Goal: Task Accomplishment & Management: Manage account settings

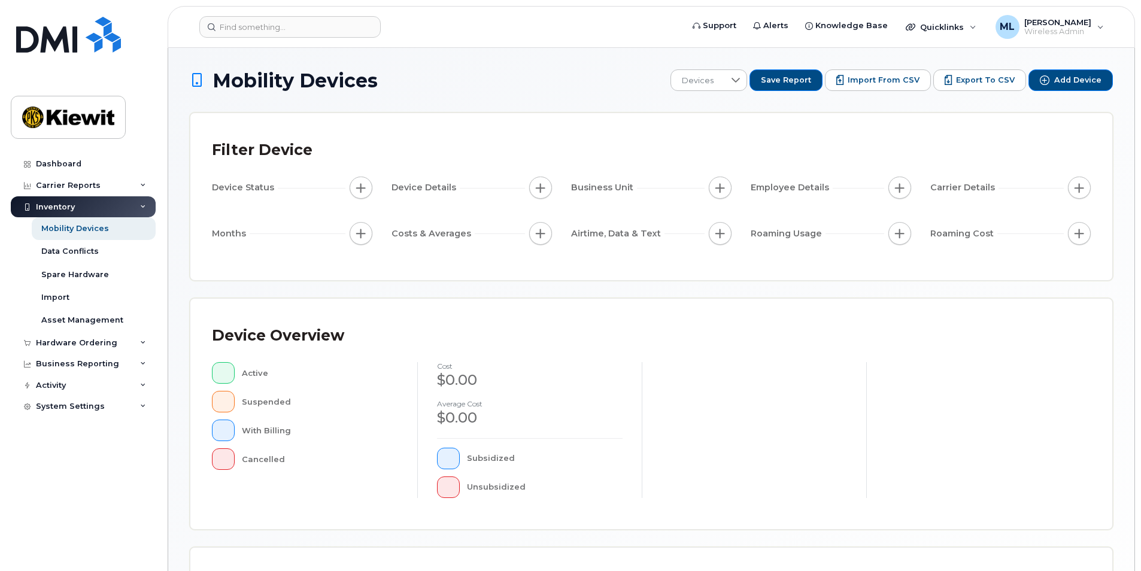
click at [38, 147] on div "Dashboard Carrier Reports Monthly Billing Data Daily Data Pooling Average Costi…" at bounding box center [81, 285] width 162 height 571
click at [38, 160] on div "Dashboard" at bounding box center [58, 164] width 45 height 10
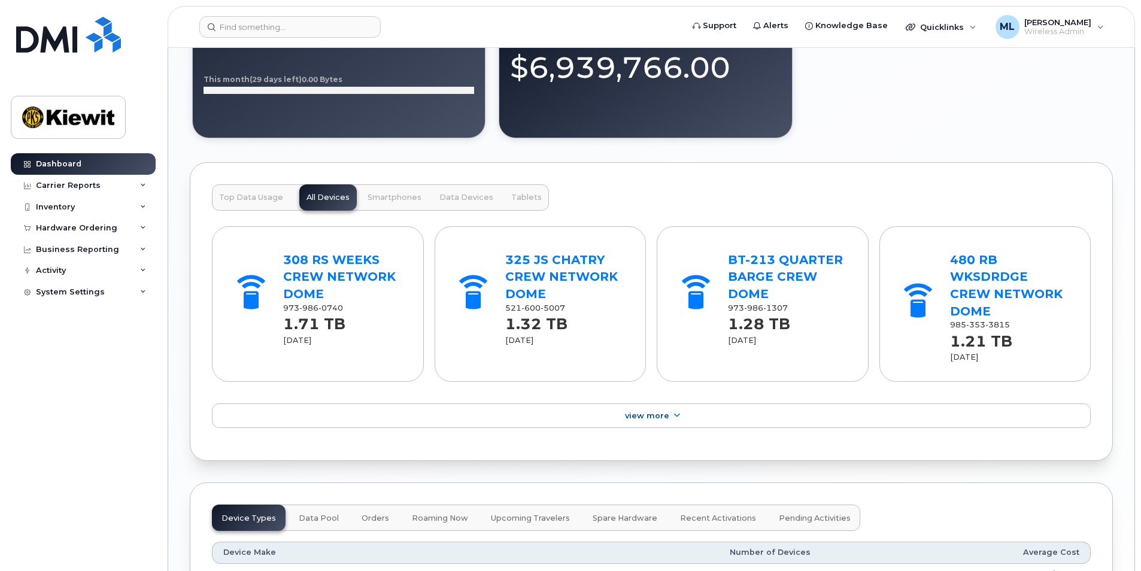
scroll to position [1442, 0]
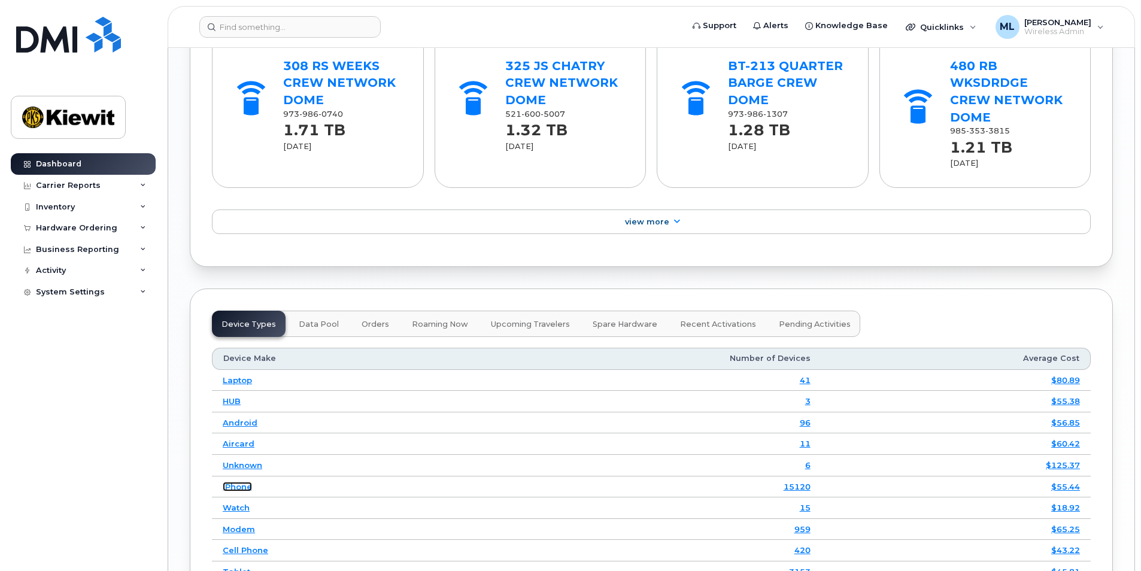
click at [224, 482] on link "iPhone" at bounding box center [237, 487] width 29 height 10
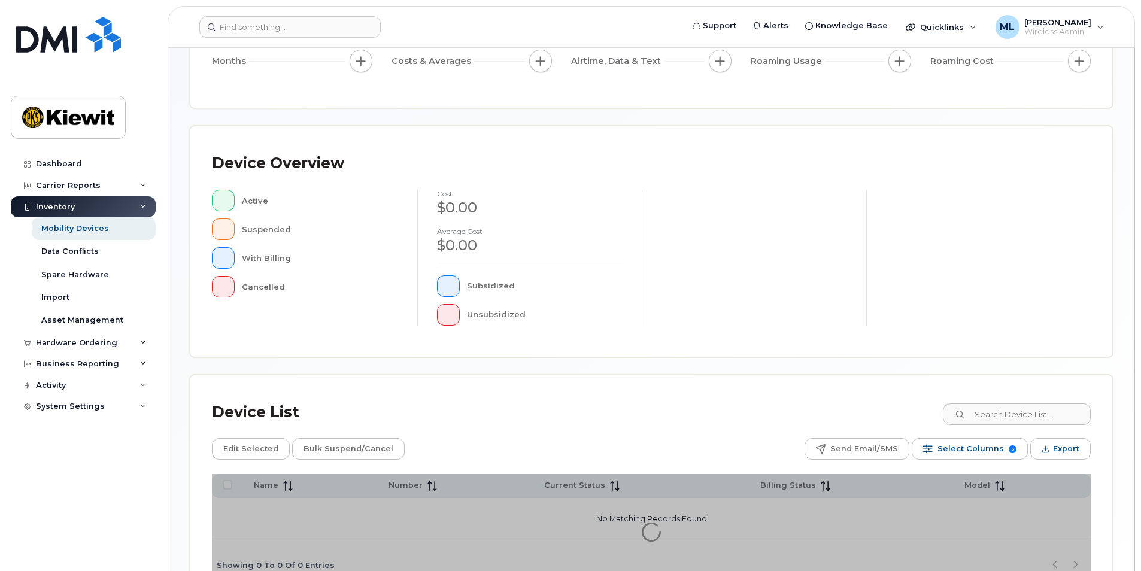
scroll to position [180, 0]
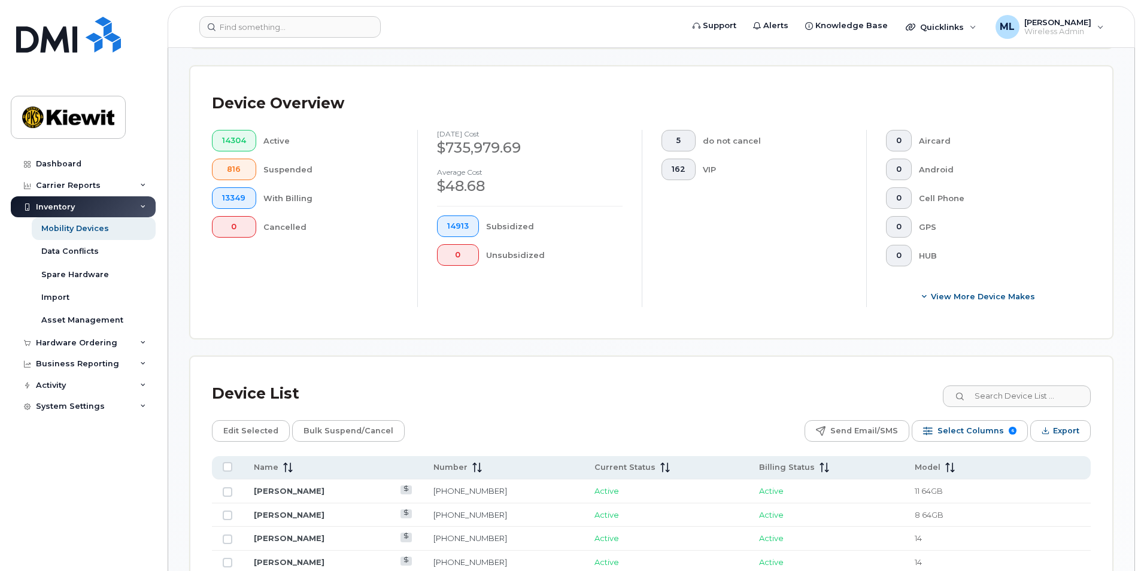
scroll to position [180, 0]
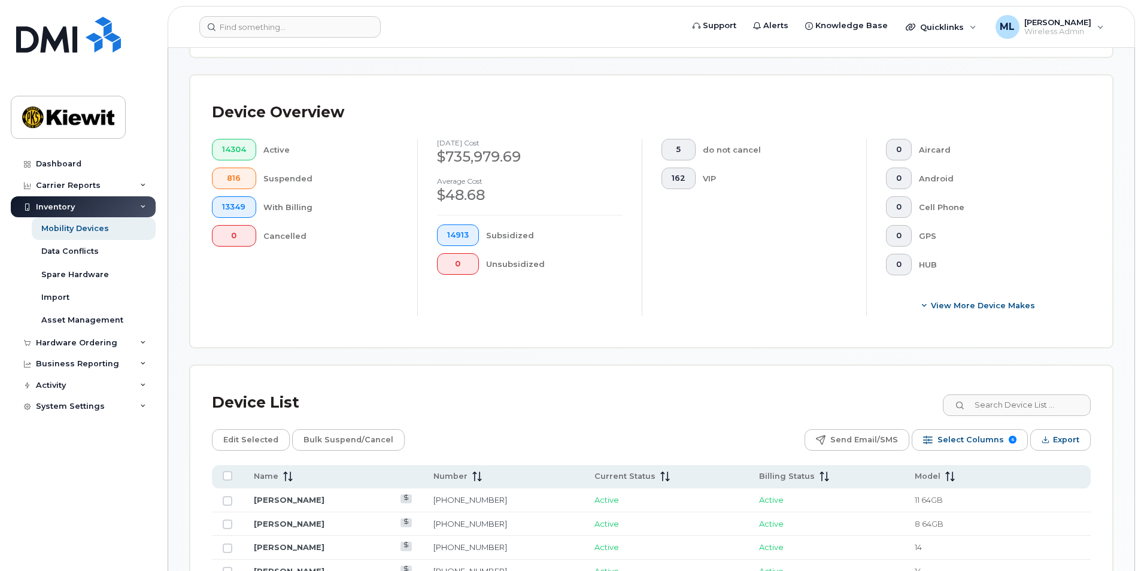
scroll to position [419, 0]
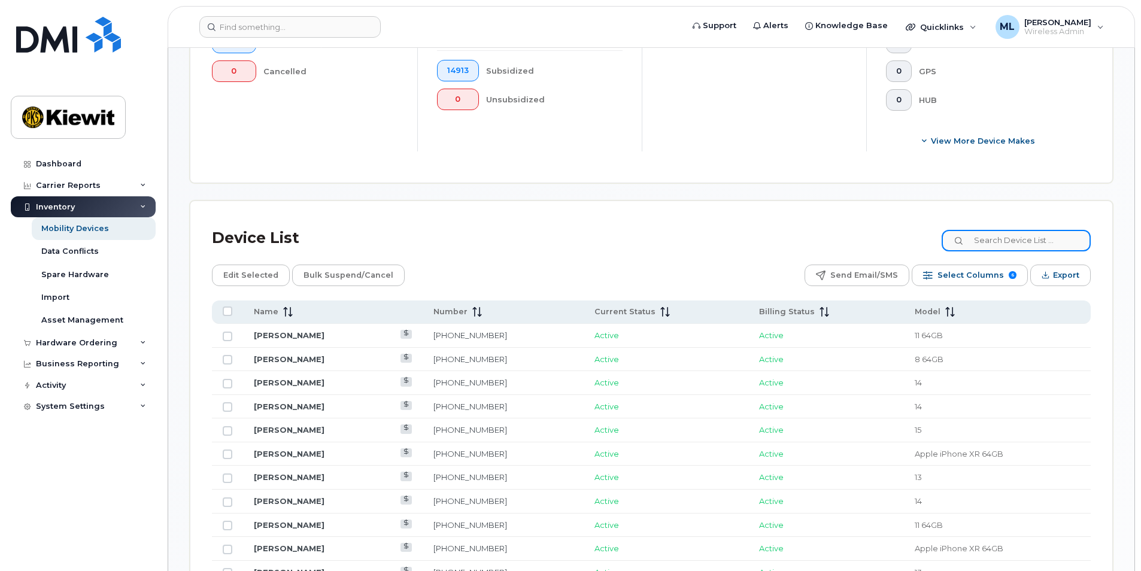
click at [1026, 237] on input at bounding box center [1015, 241] width 149 height 22
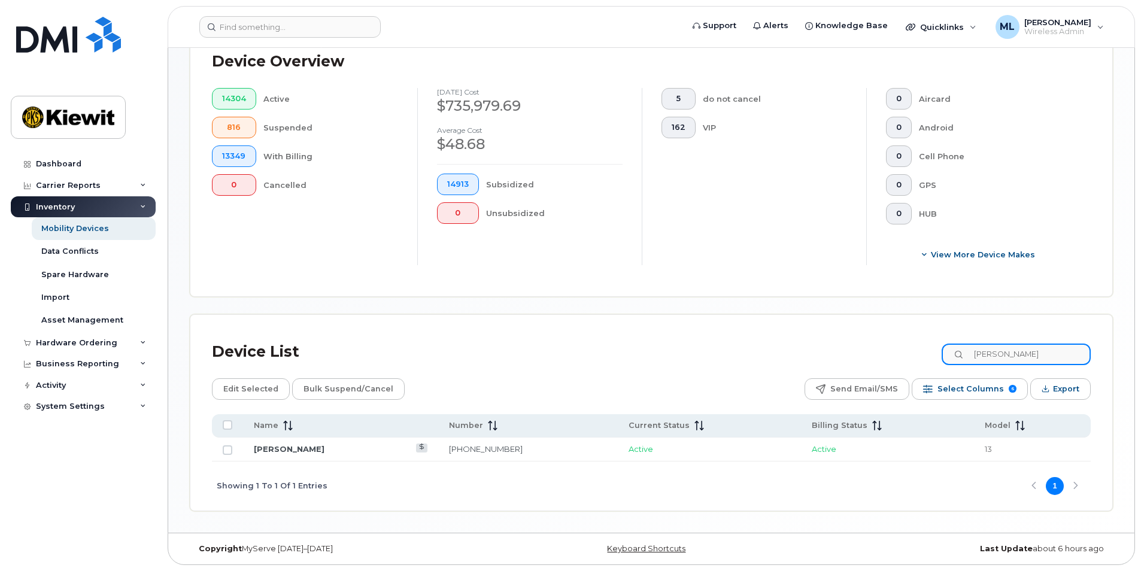
scroll to position [305, 0]
drag, startPoint x: 1036, startPoint y: 353, endPoint x: 942, endPoint y: 348, distance: 93.5
click at [935, 356] on div "Device List Jose Sauce" at bounding box center [651, 351] width 878 height 31
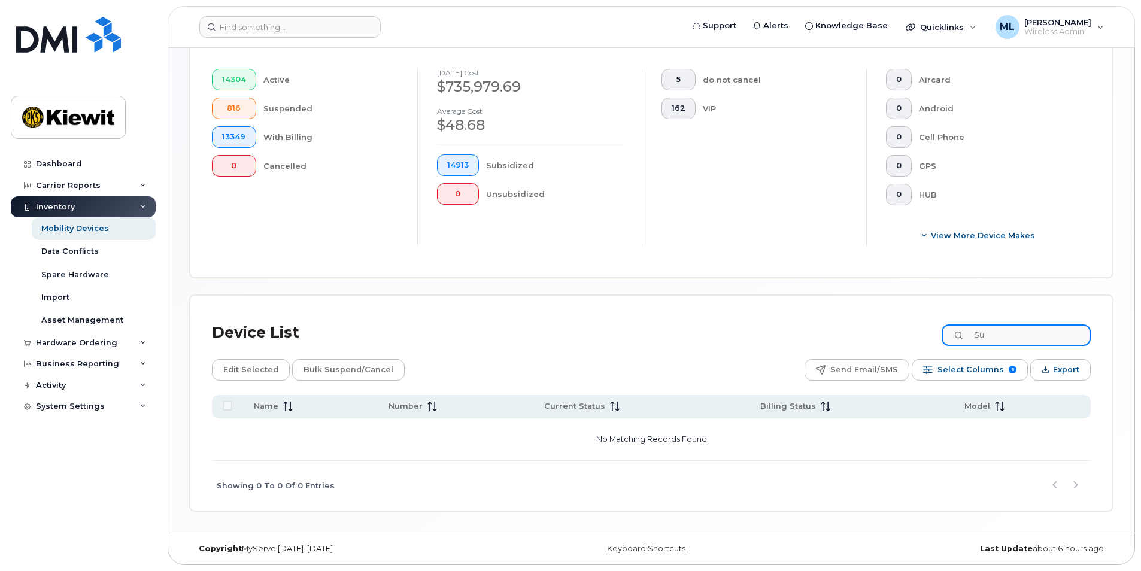
type input "S"
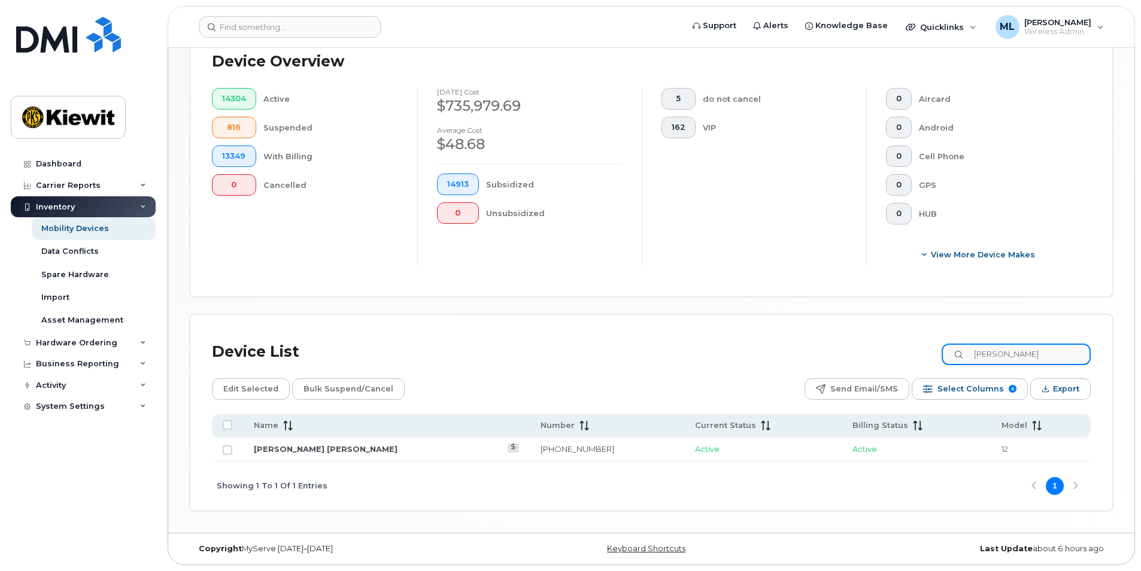
scroll to position [305, 0]
type input "O"
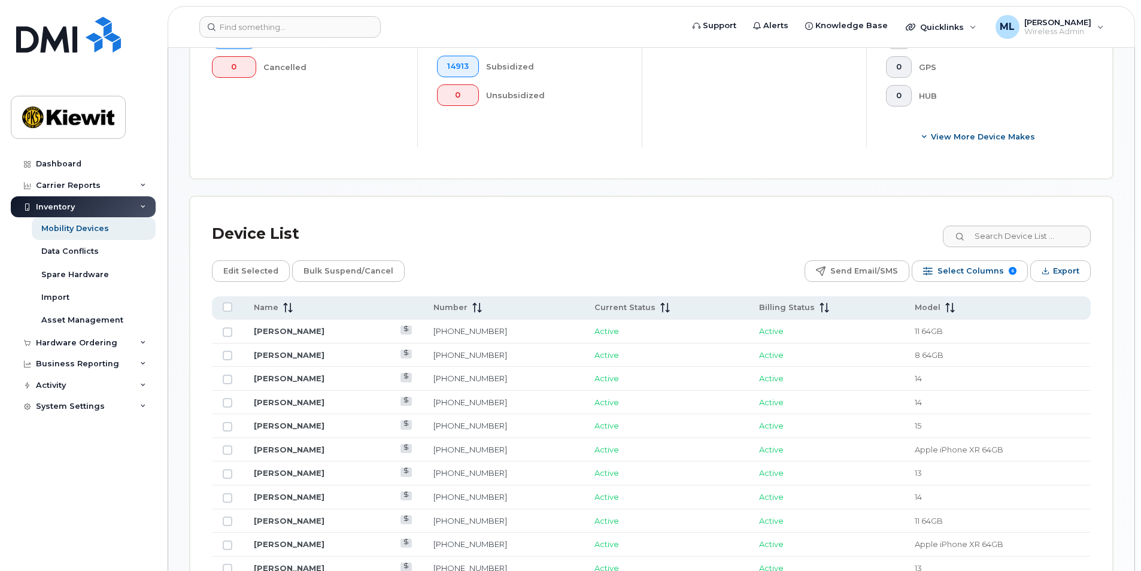
scroll to position [419, 0]
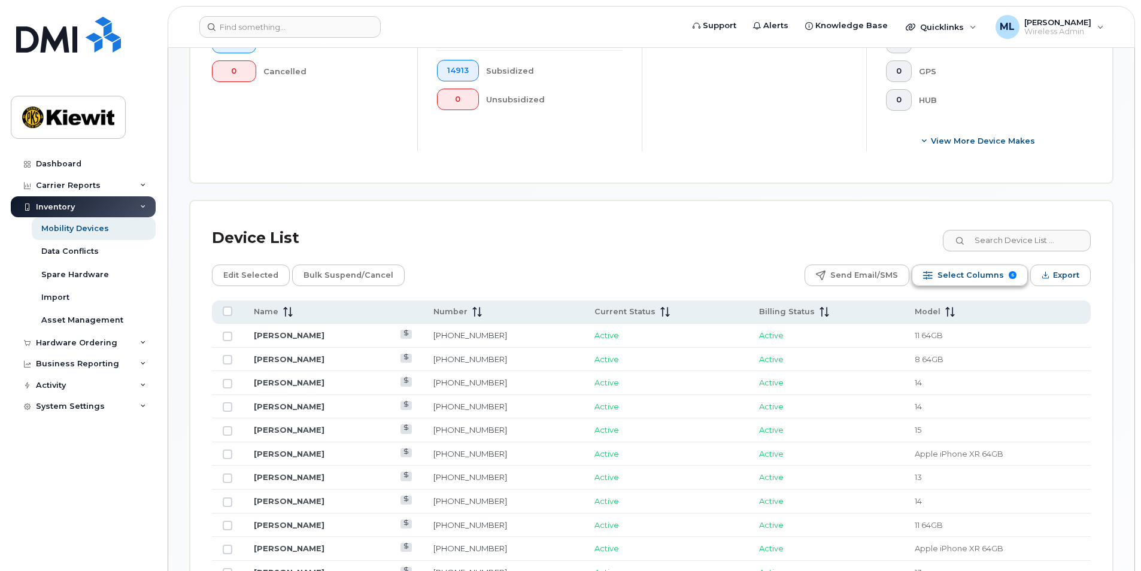
click at [980, 282] on span "Select Columns" at bounding box center [970, 275] width 66 height 18
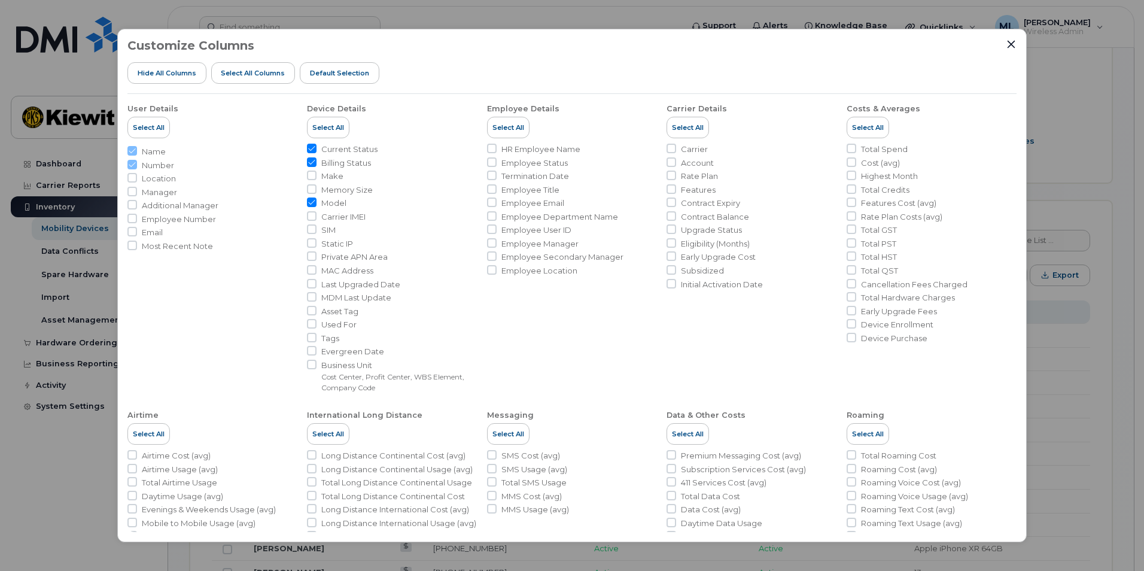
click at [522, 245] on span "Employee Manager" at bounding box center [539, 243] width 77 height 11
click at [497, 245] on input "Employee Manager" at bounding box center [492, 243] width 10 height 10
checkbox input "true"
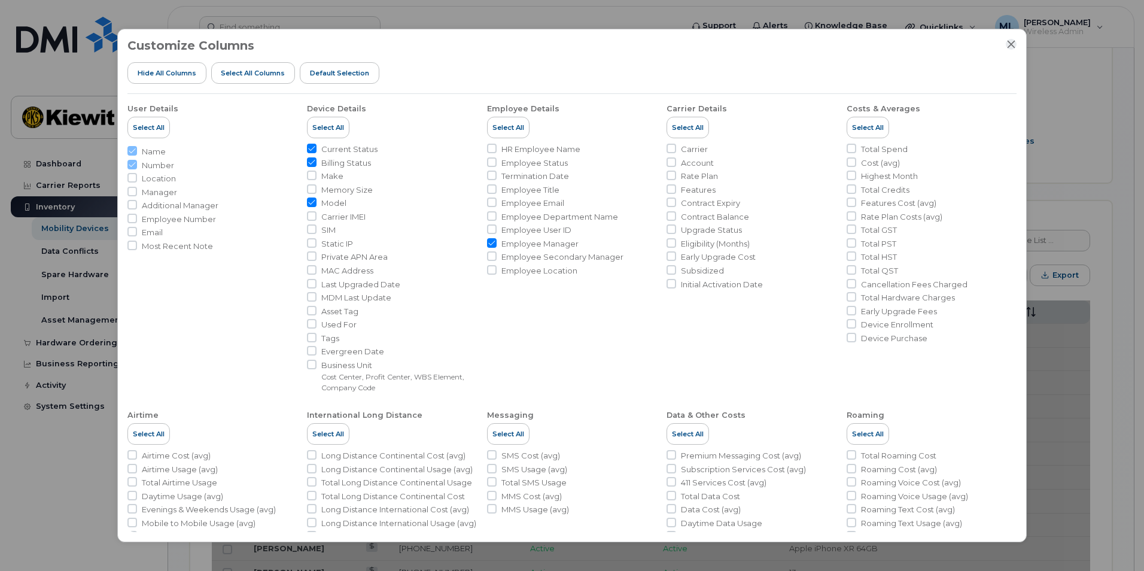
click at [1011, 45] on icon "Close" at bounding box center [1011, 44] width 10 height 10
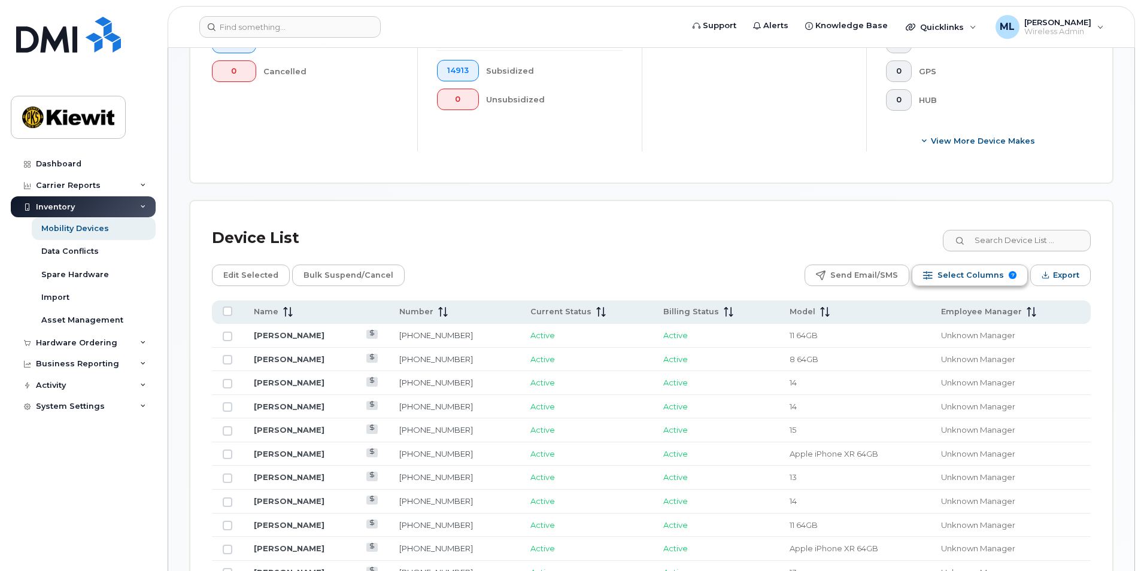
click at [954, 277] on span "Select Columns" at bounding box center [970, 275] width 66 height 18
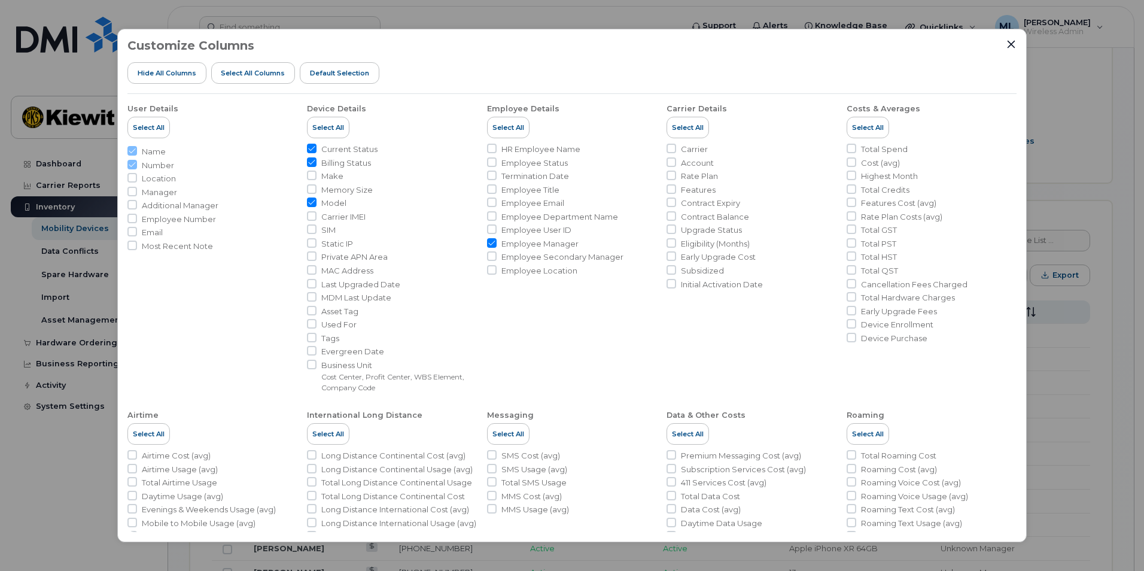
click at [489, 244] on input "Employee Manager" at bounding box center [492, 243] width 10 height 10
checkbox input "false"
click at [156, 193] on span "Manager" at bounding box center [159, 192] width 35 height 11
click at [137, 193] on input "Manager" at bounding box center [132, 192] width 10 height 10
checkbox input "true"
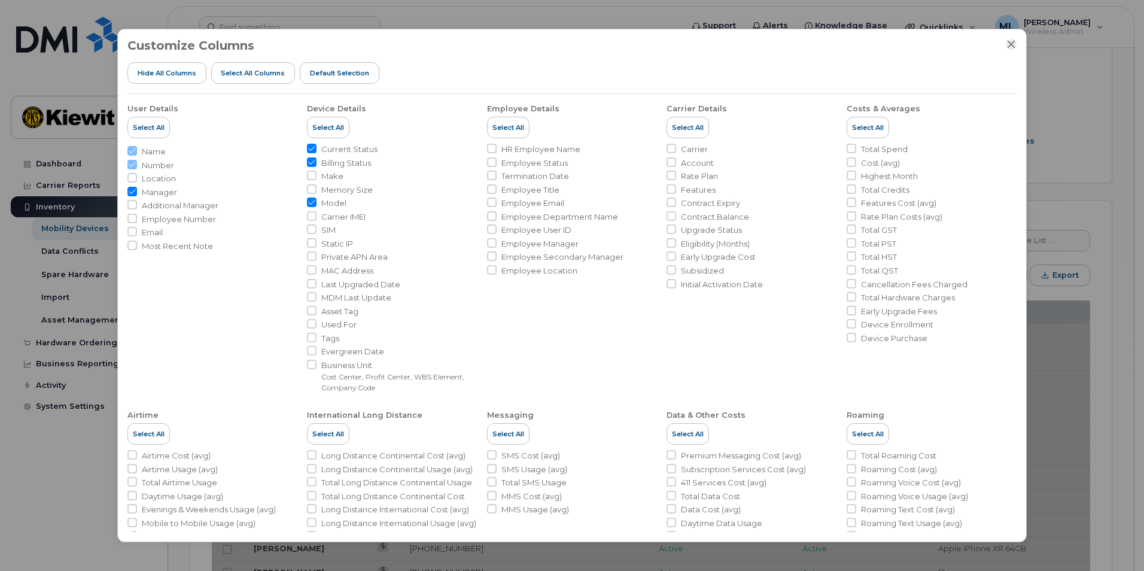
click at [1011, 41] on icon "Close" at bounding box center [1011, 44] width 10 height 10
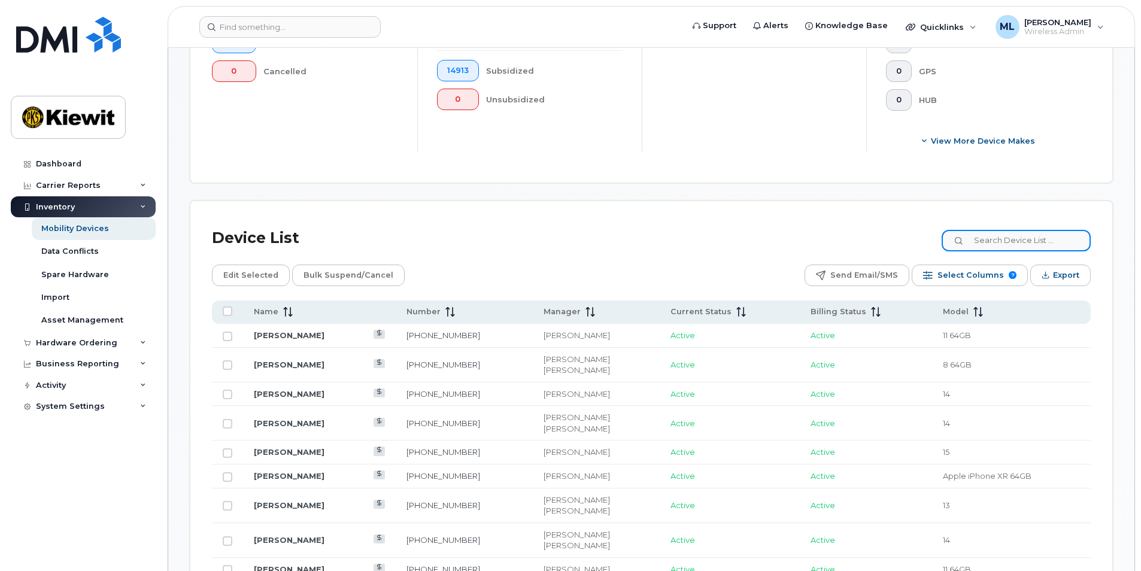
click at [1051, 238] on input at bounding box center [1015, 241] width 149 height 22
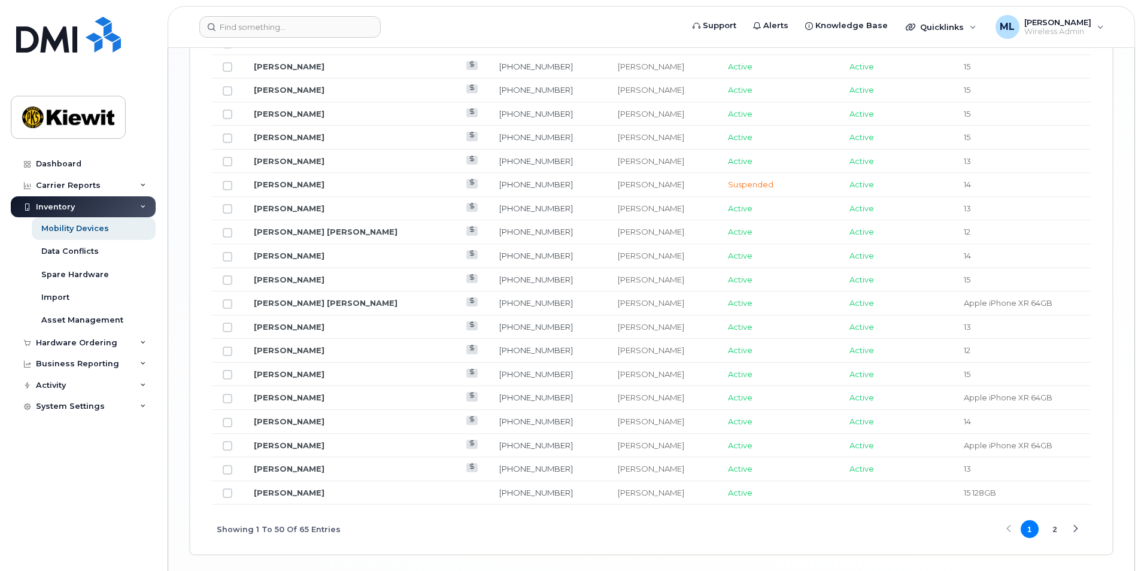
scroll to position [1436, 0]
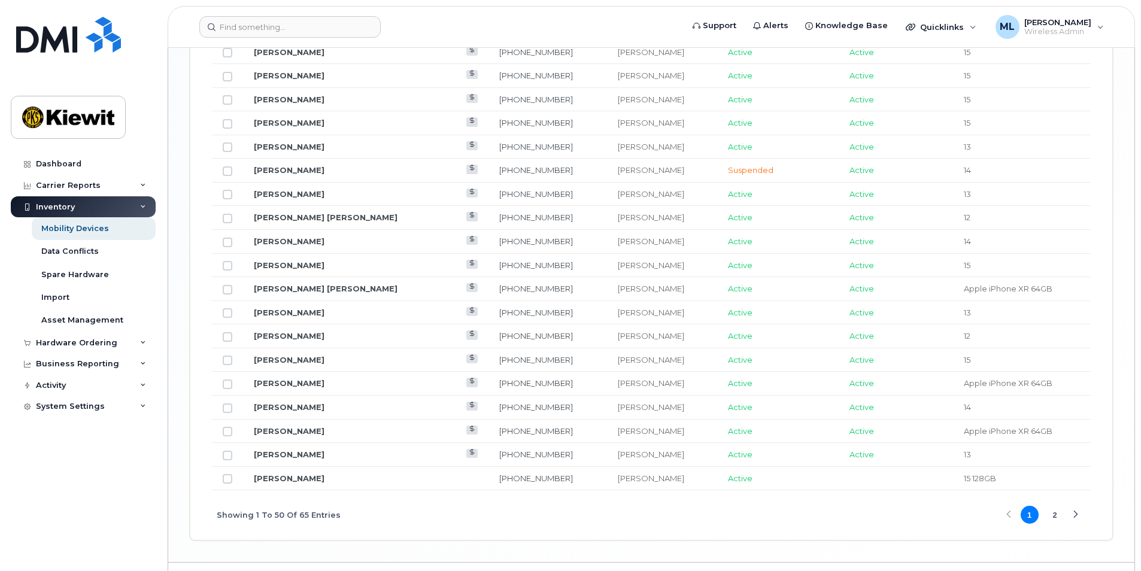
click at [1054, 510] on button "2" at bounding box center [1054, 515] width 18 height 18
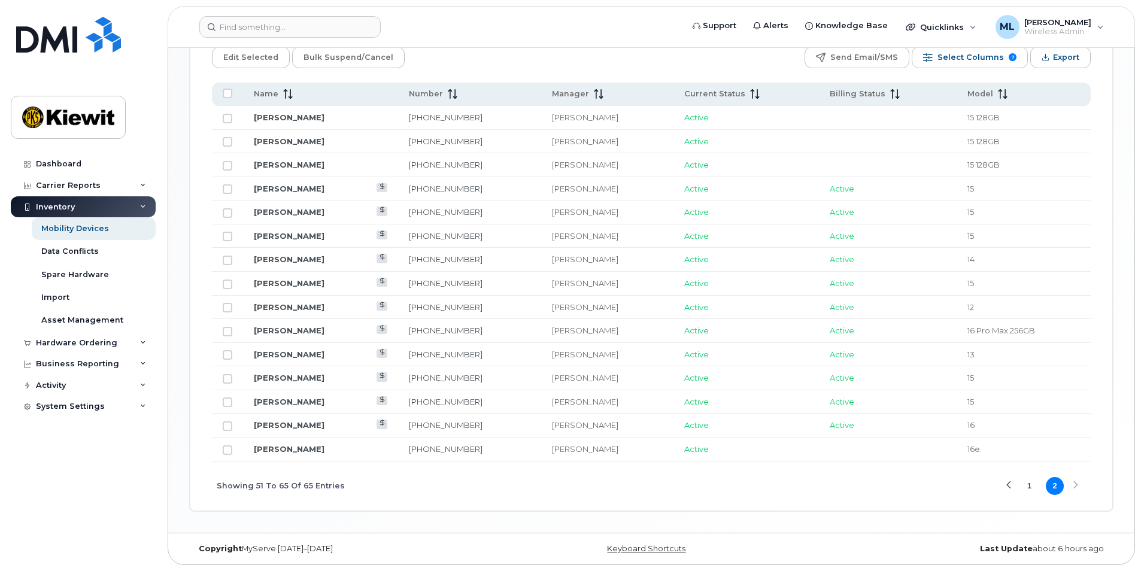
scroll to position [637, 0]
click at [385, 188] on icon at bounding box center [382, 186] width 7 height 7
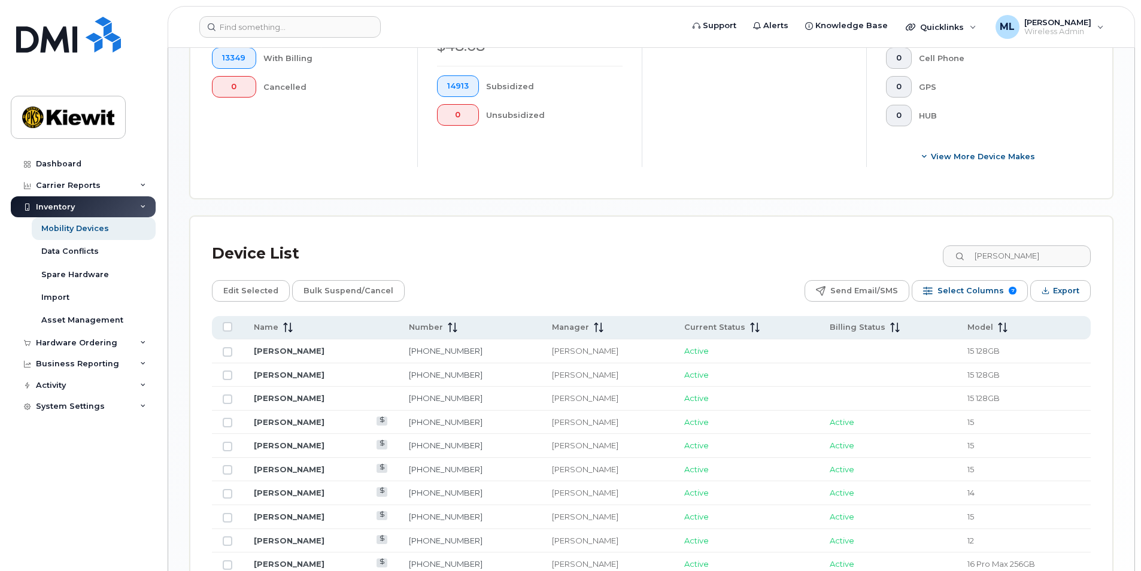
scroll to position [397, 0]
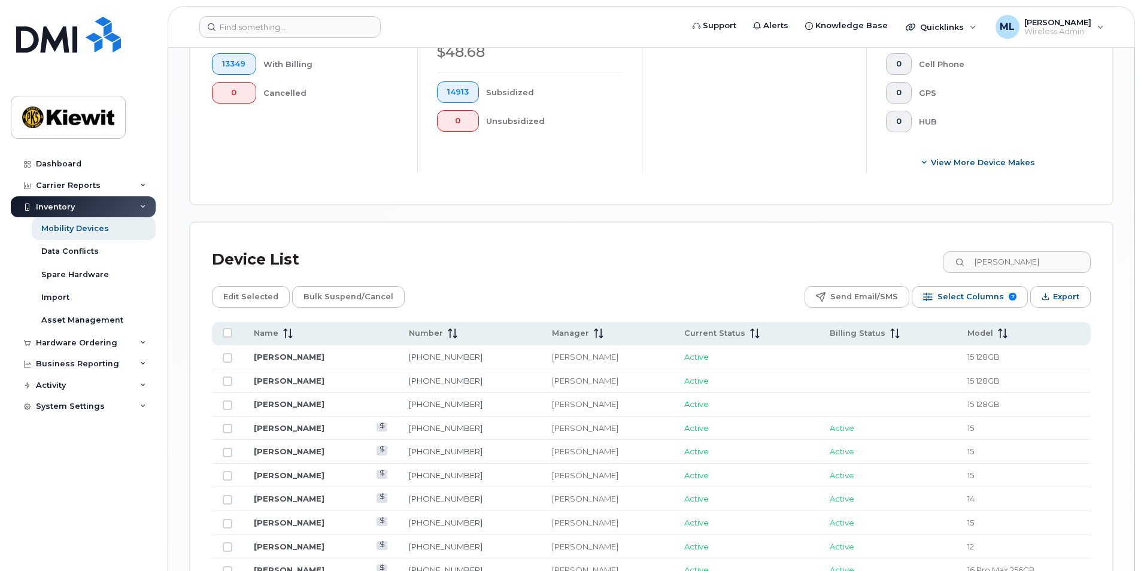
click at [993, 281] on div "Device List Samuel Travis Edit Selected Bulk Suspend/Cancel Send Email/SMS Sele…" at bounding box center [651, 497] width 878 height 506
drag, startPoint x: 993, startPoint y: 263, endPoint x: 1012, endPoint y: 261, distance: 19.2
click at [997, 263] on input "Samuel Travis" at bounding box center [1015, 262] width 149 height 22
drag, startPoint x: 1051, startPoint y: 263, endPoint x: 950, endPoint y: 263, distance: 101.1
click at [950, 263] on div "Device List Samuel Travis" at bounding box center [651, 259] width 878 height 31
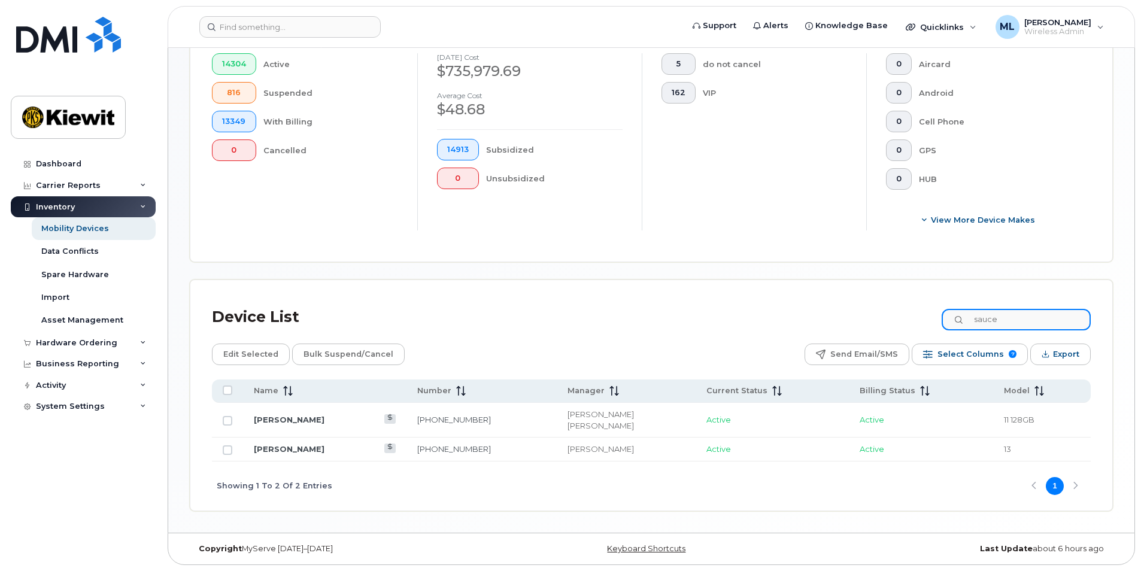
scroll to position [340, 0]
type input "sauce"
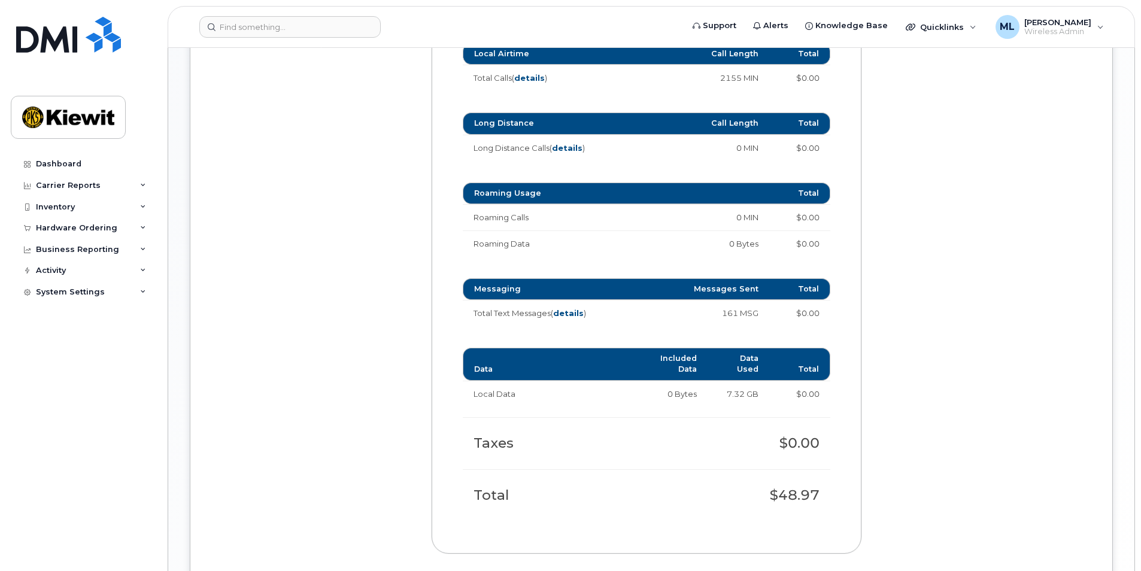
scroll to position [803, 0]
